Goal: Task Accomplishment & Management: Use online tool/utility

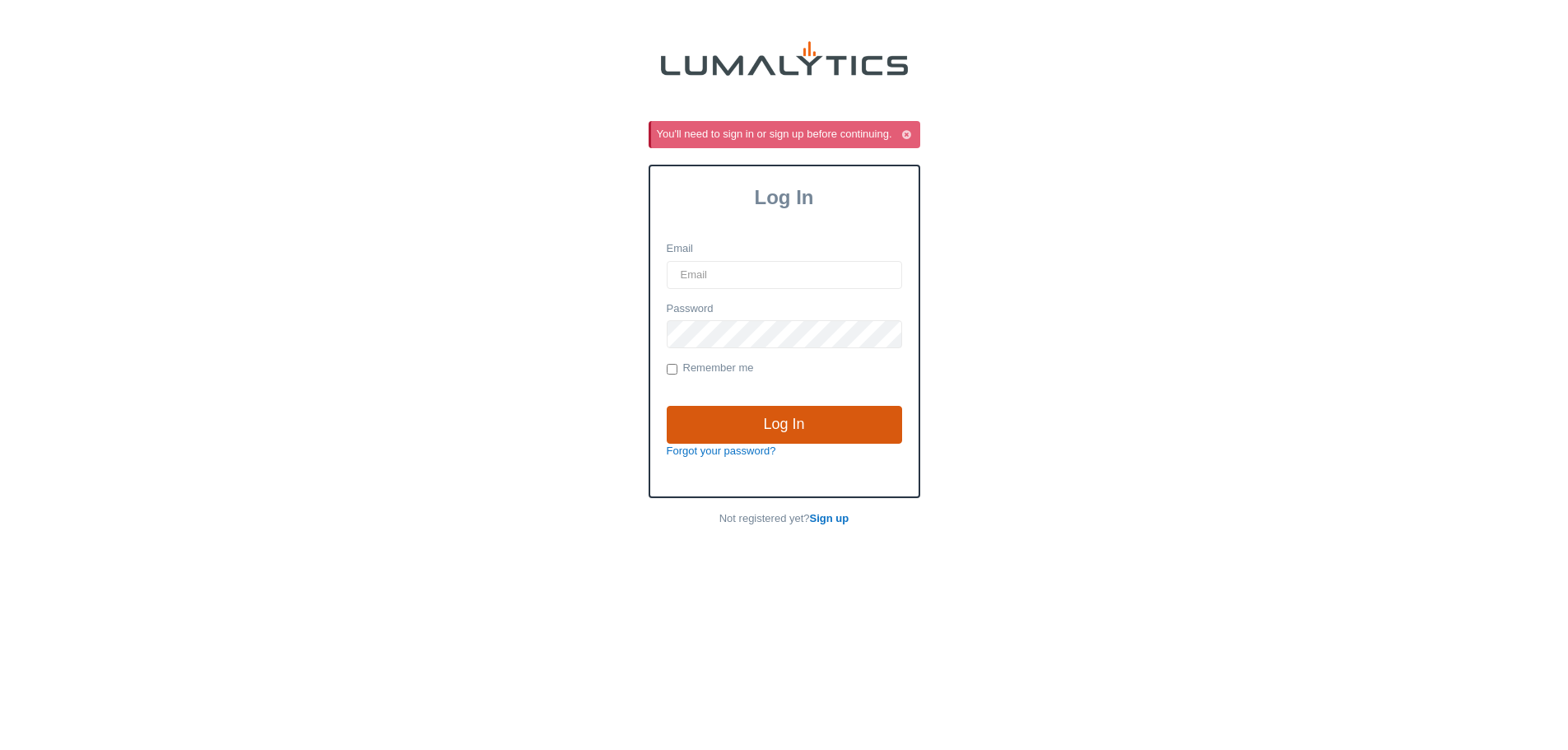
type input "cgoodale@valleytruckparts.com"
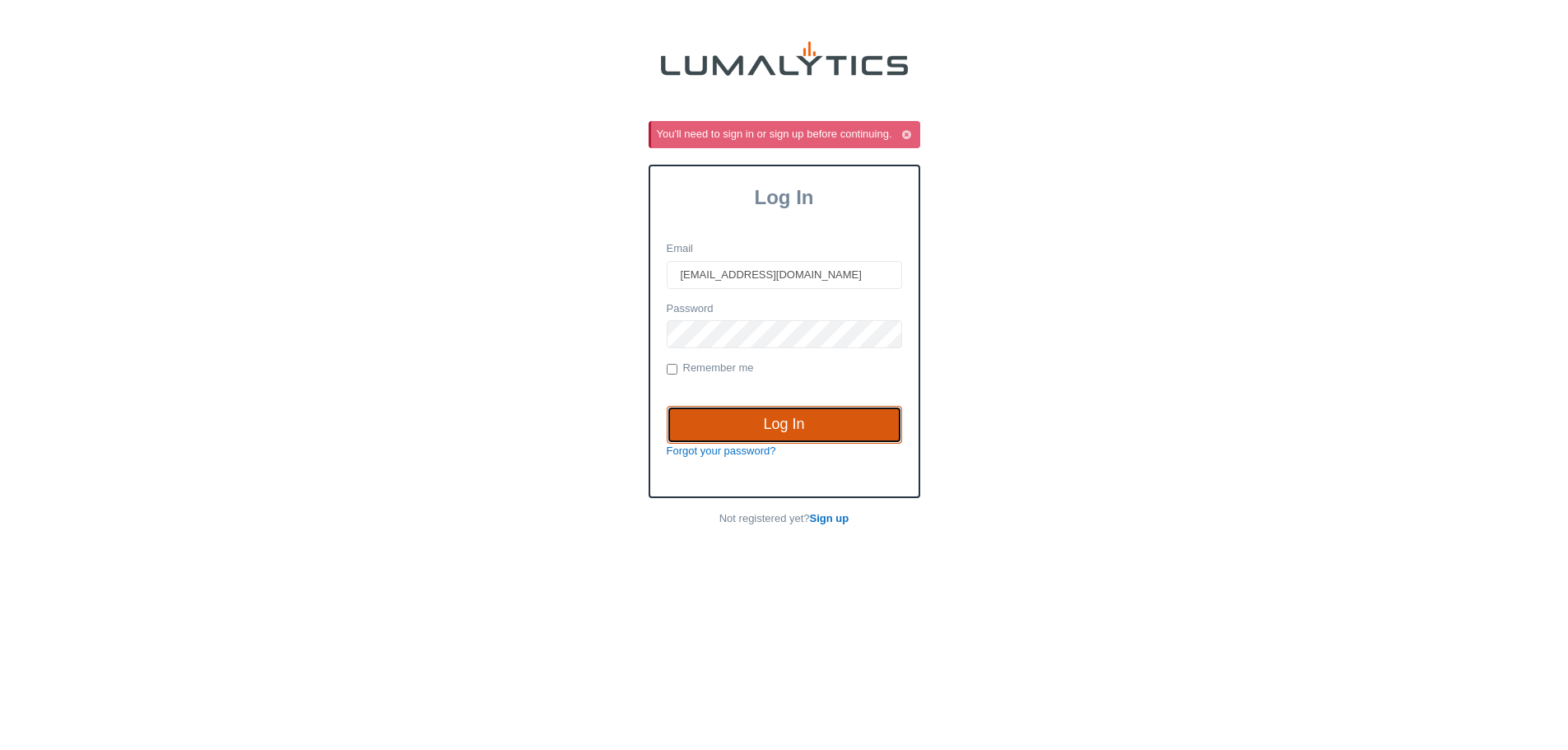
click at [797, 440] on input "Log In" at bounding box center [784, 425] width 235 height 38
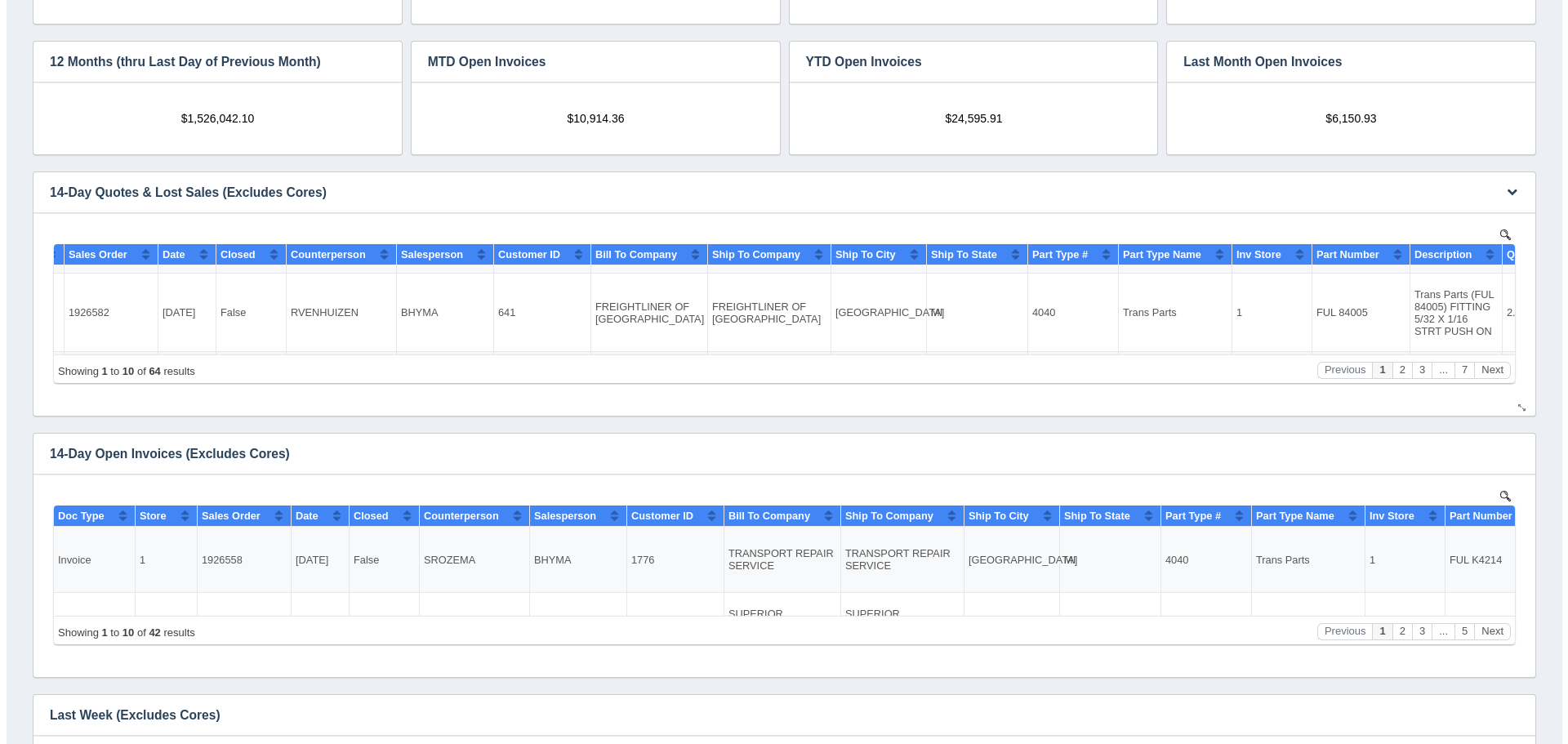
scroll to position [245, 0]
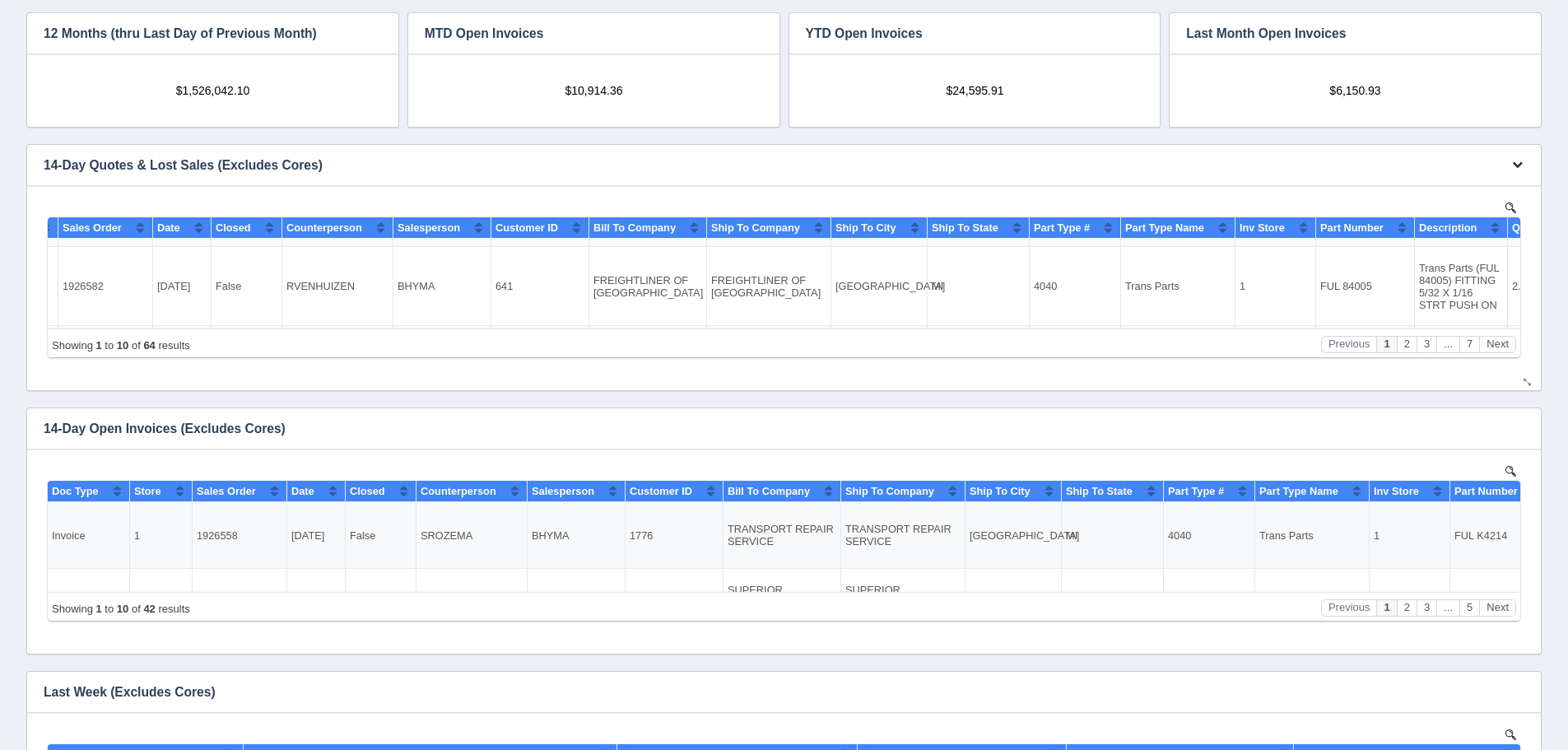
click at [1513, 161] on icon "button" at bounding box center [1518, 165] width 11 height 11
click at [1502, 215] on link "View all results" at bounding box center [1463, 212] width 132 height 24
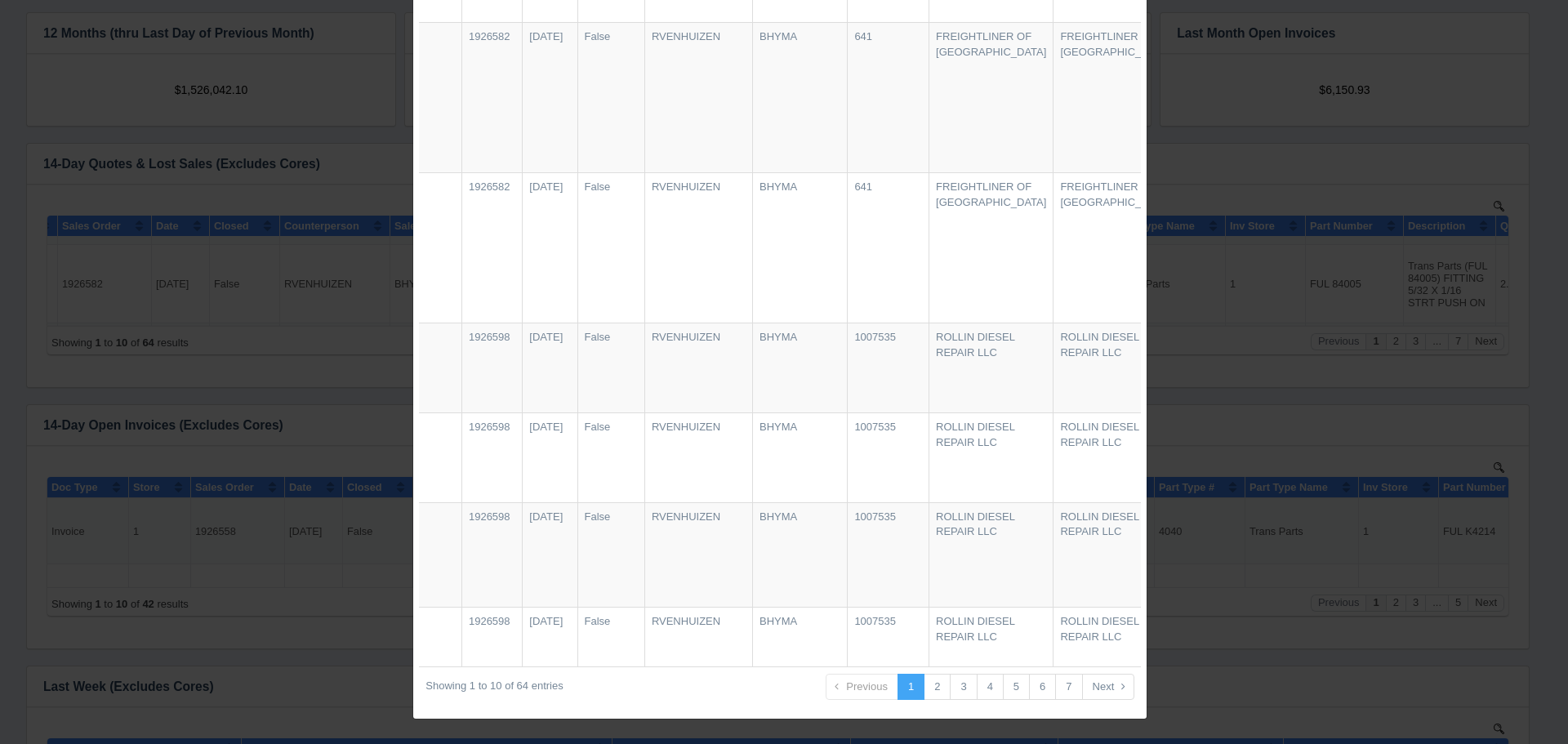
scroll to position [0, 0]
